Goal: Check status

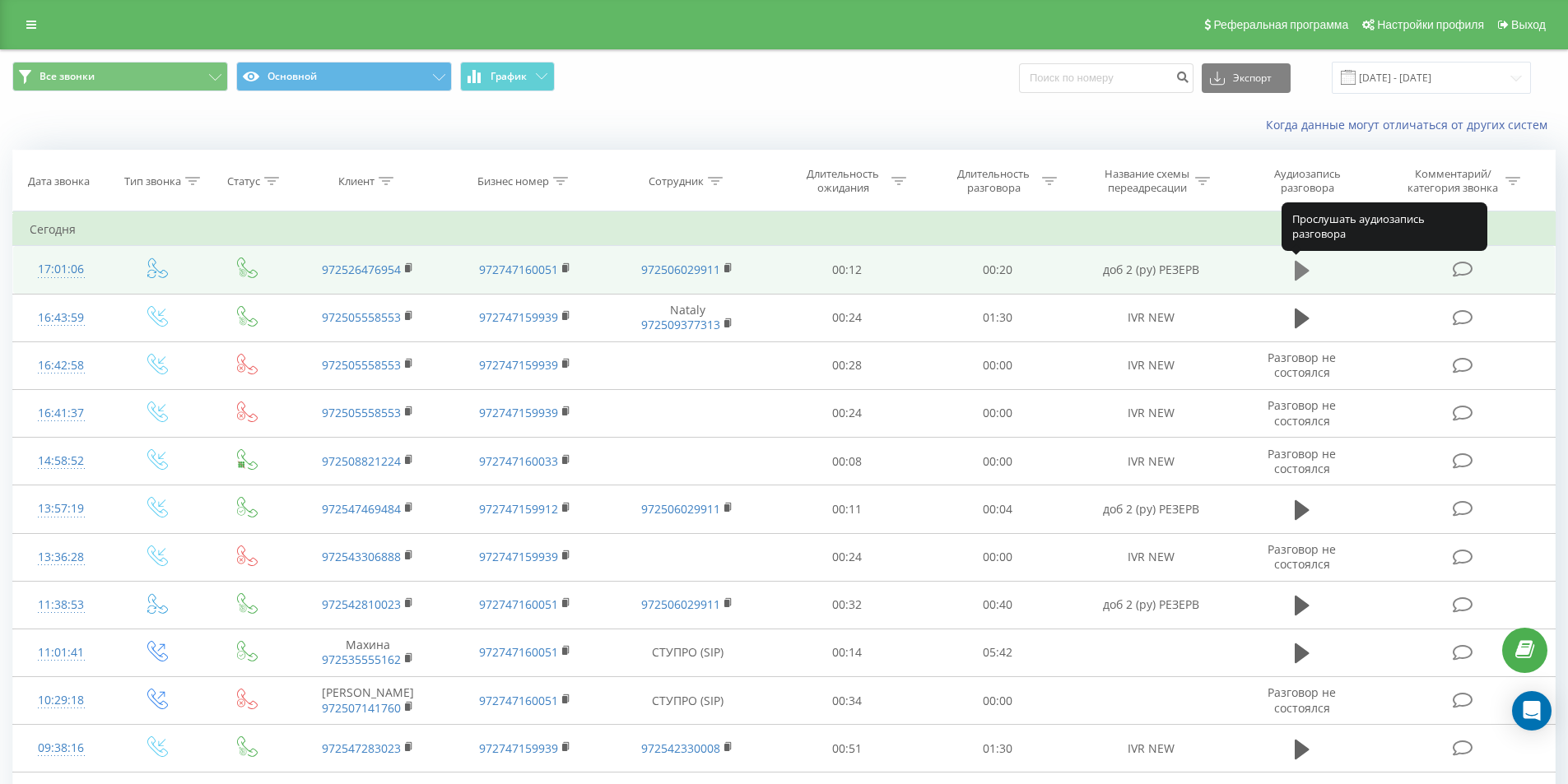
click at [1302, 264] on icon at bounding box center [1301, 271] width 15 height 23
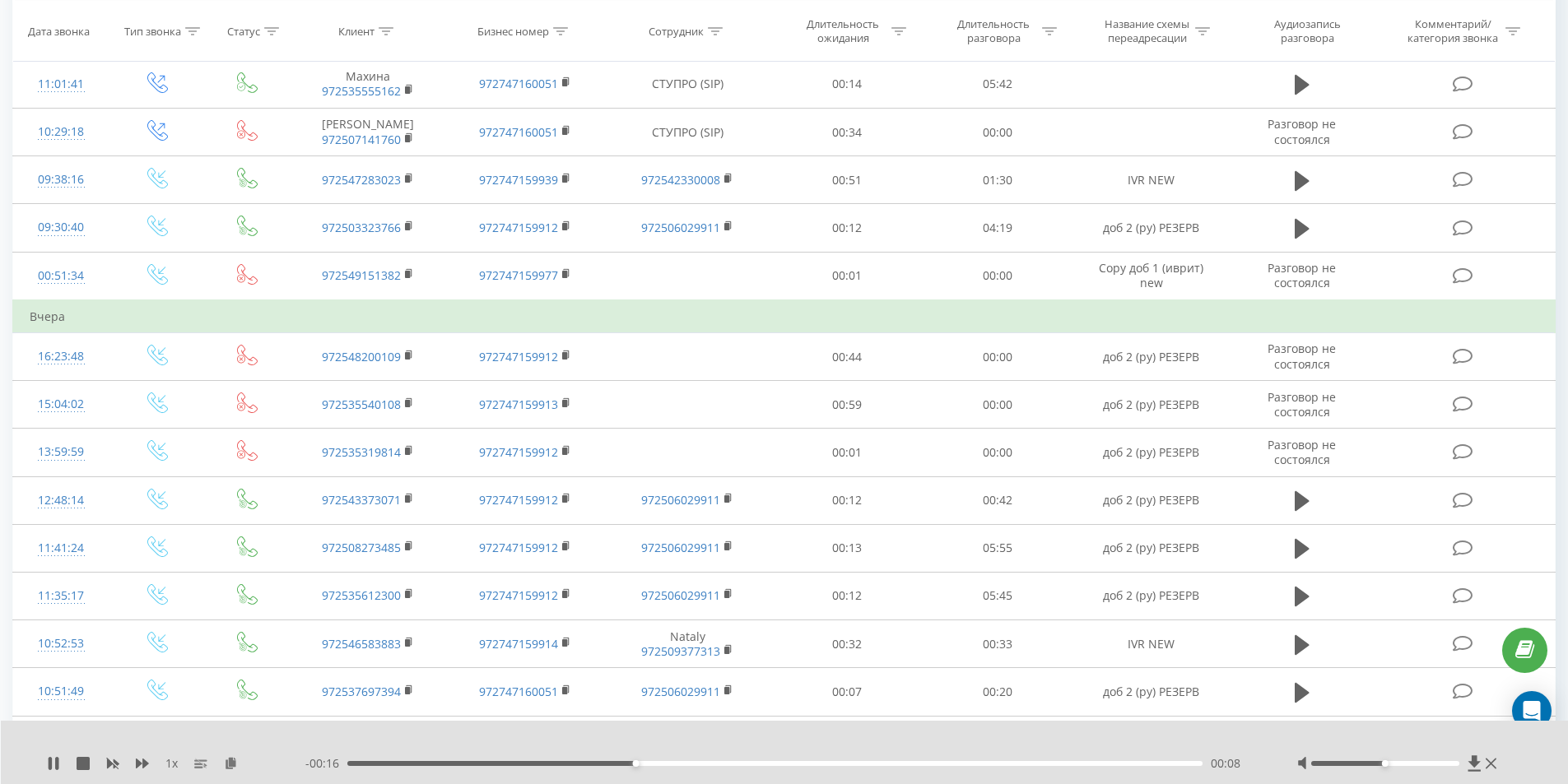
scroll to position [576, 0]
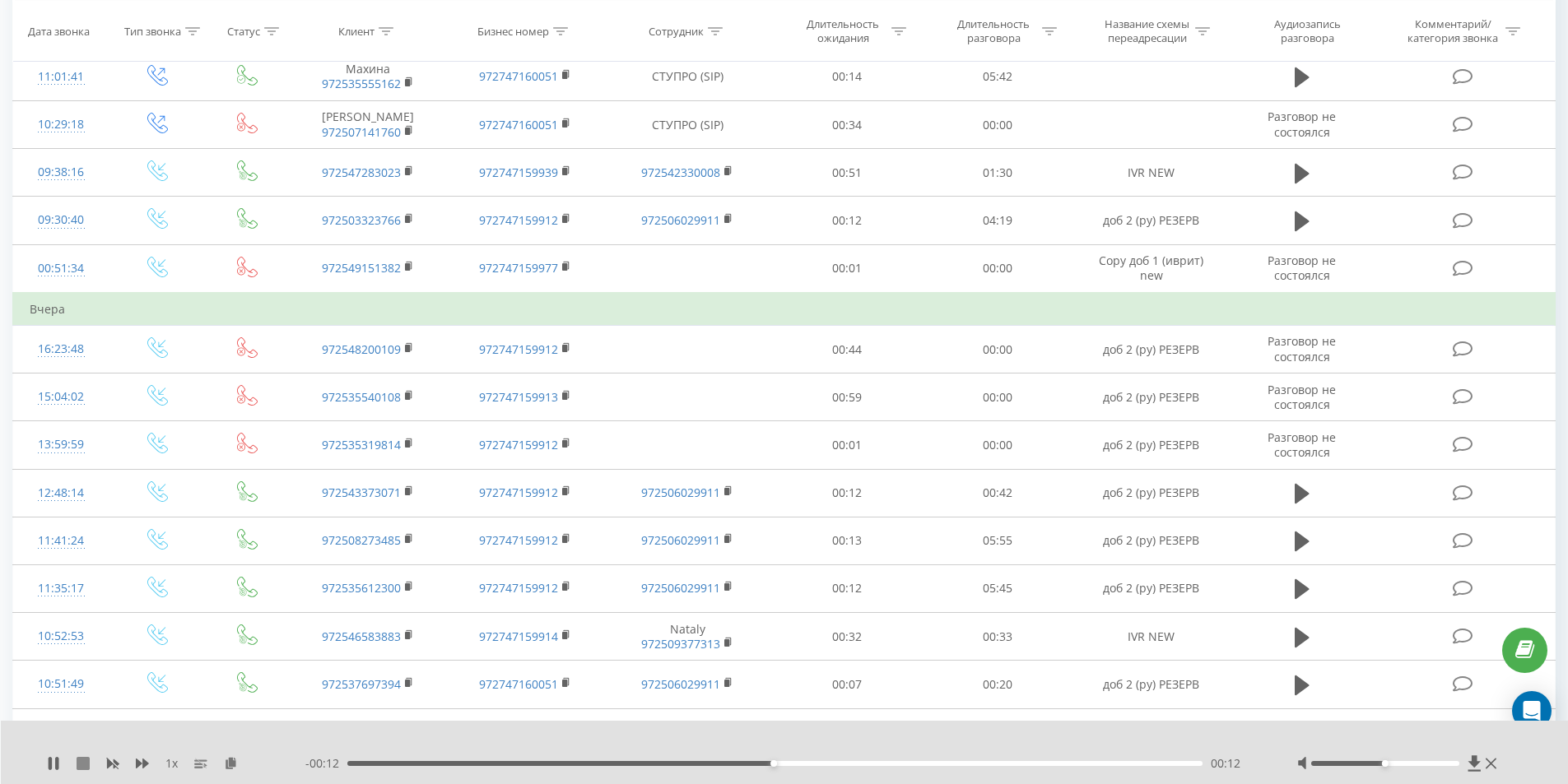
click at [79, 762] on icon at bounding box center [82, 763] width 13 height 13
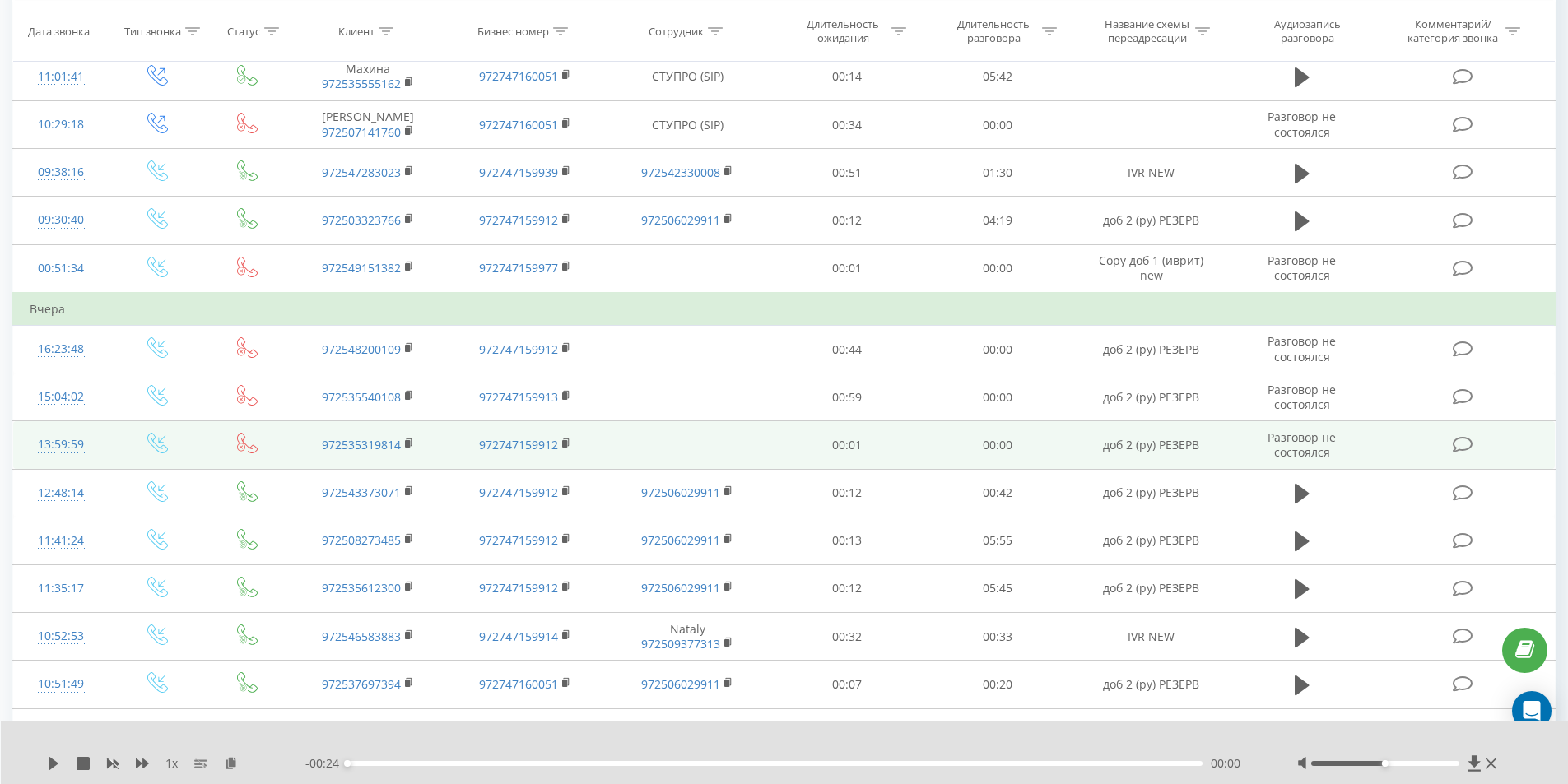
scroll to position [0, 0]
